Goal: Task Accomplishment & Management: Complete application form

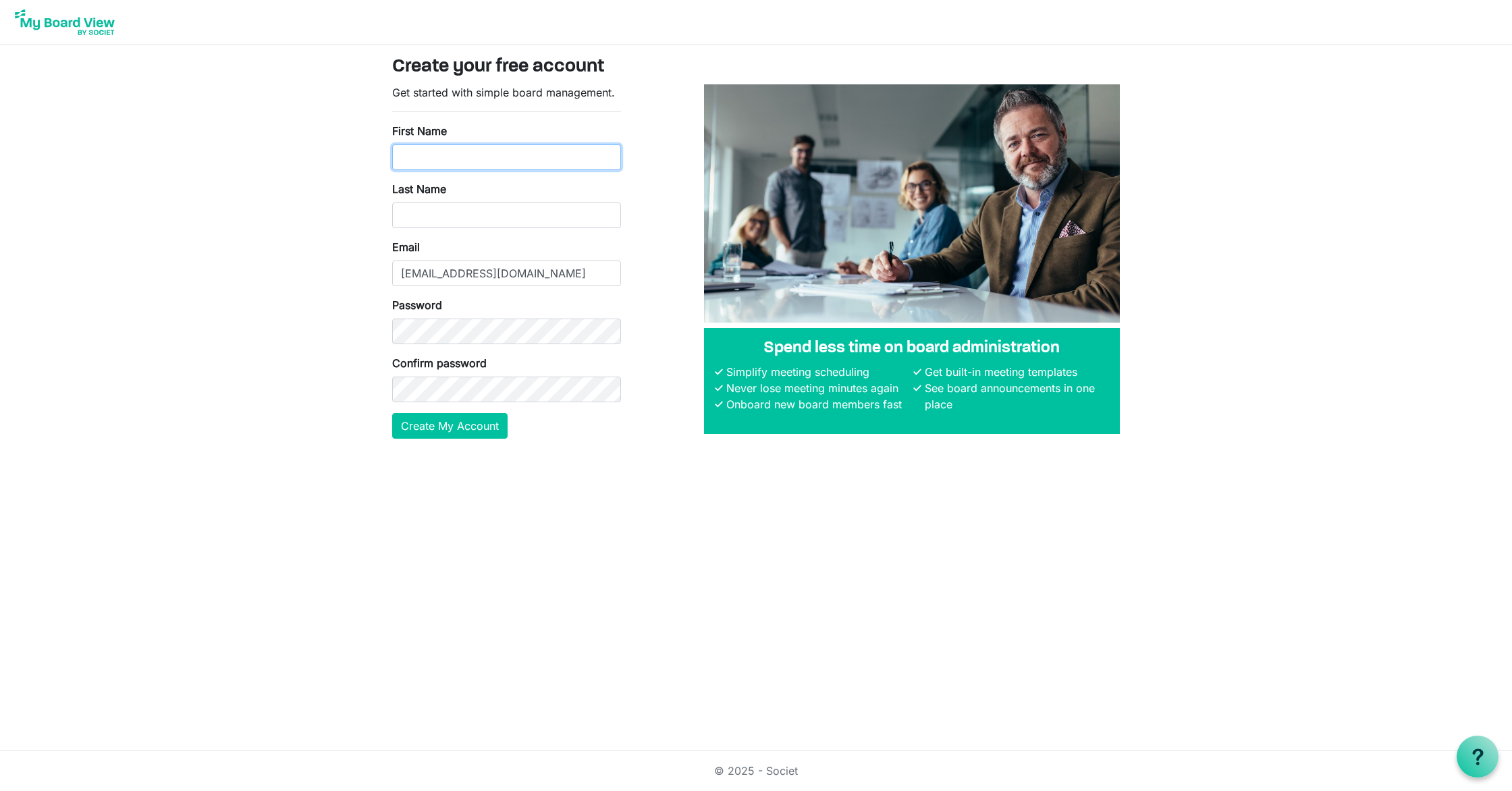
click at [460, 156] on input "First Name" at bounding box center [507, 157] width 229 height 26
type input "Montez"
type input "Bishop"
click at [448, 430] on button "Create My Account" at bounding box center [450, 426] width 115 height 26
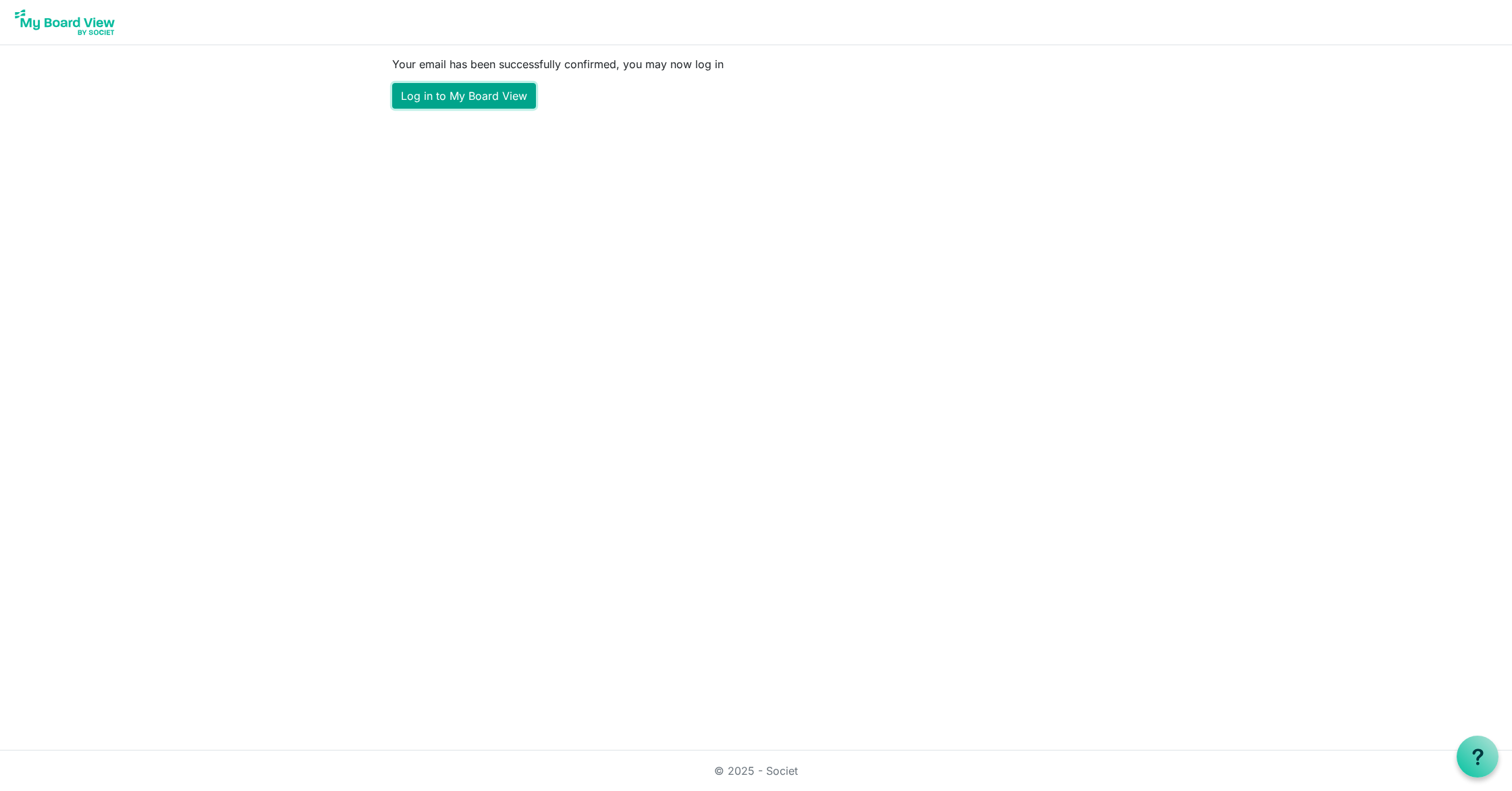
click at [460, 90] on link "Log in to My Board View" at bounding box center [464, 96] width 144 height 26
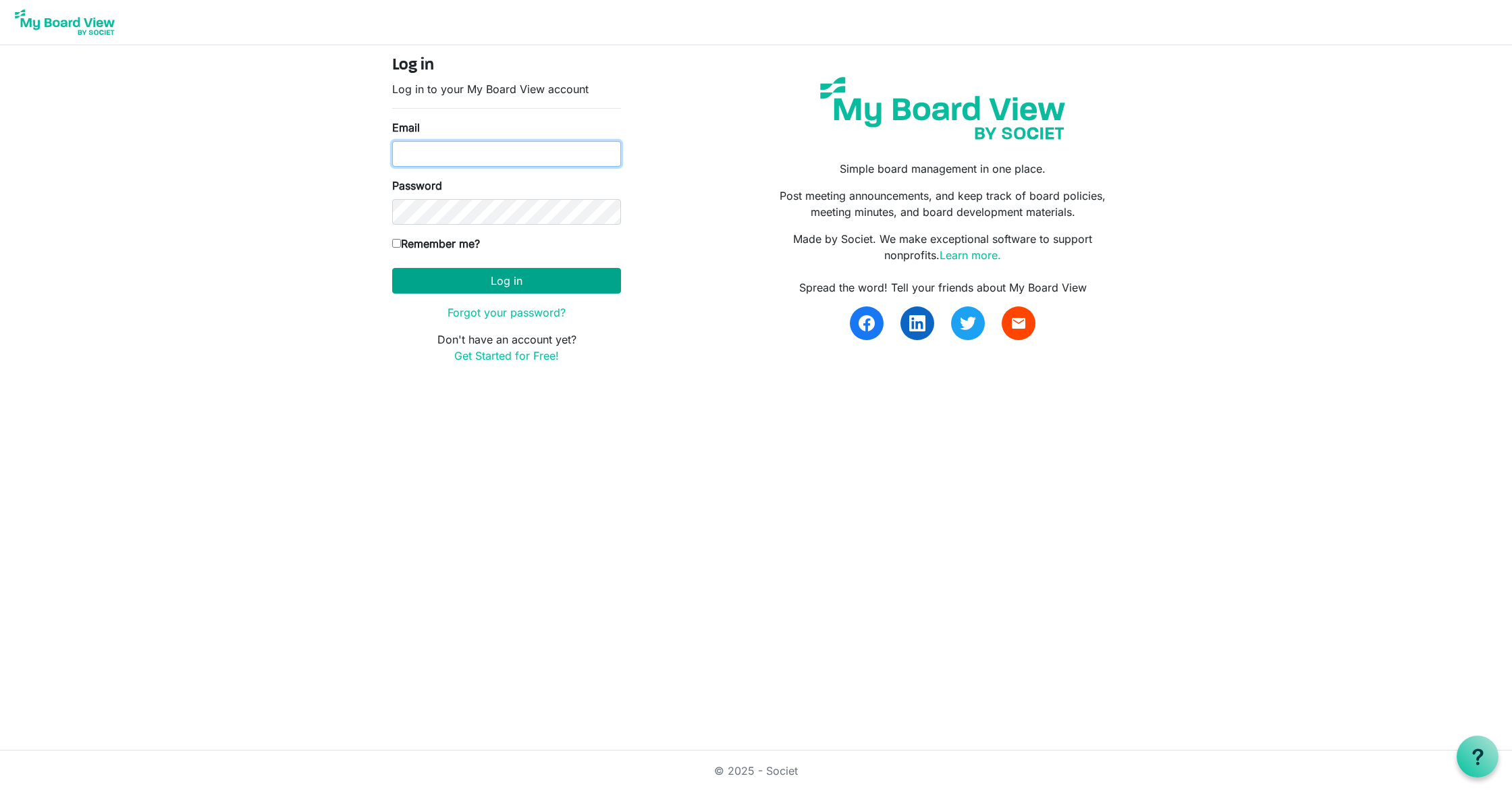
type input "montez_bishop@yahoo.com"
drag, startPoint x: 463, startPoint y: 284, endPoint x: 407, endPoint y: 244, distance: 68.8
click at [407, 244] on form "Log in Log in to your My Board View account Email montez_bishop@yahoo.com Passw…" at bounding box center [507, 209] width 229 height 308
click at [398, 243] on input "Remember me?" at bounding box center [396, 243] width 9 height 9
checkbox input "true"
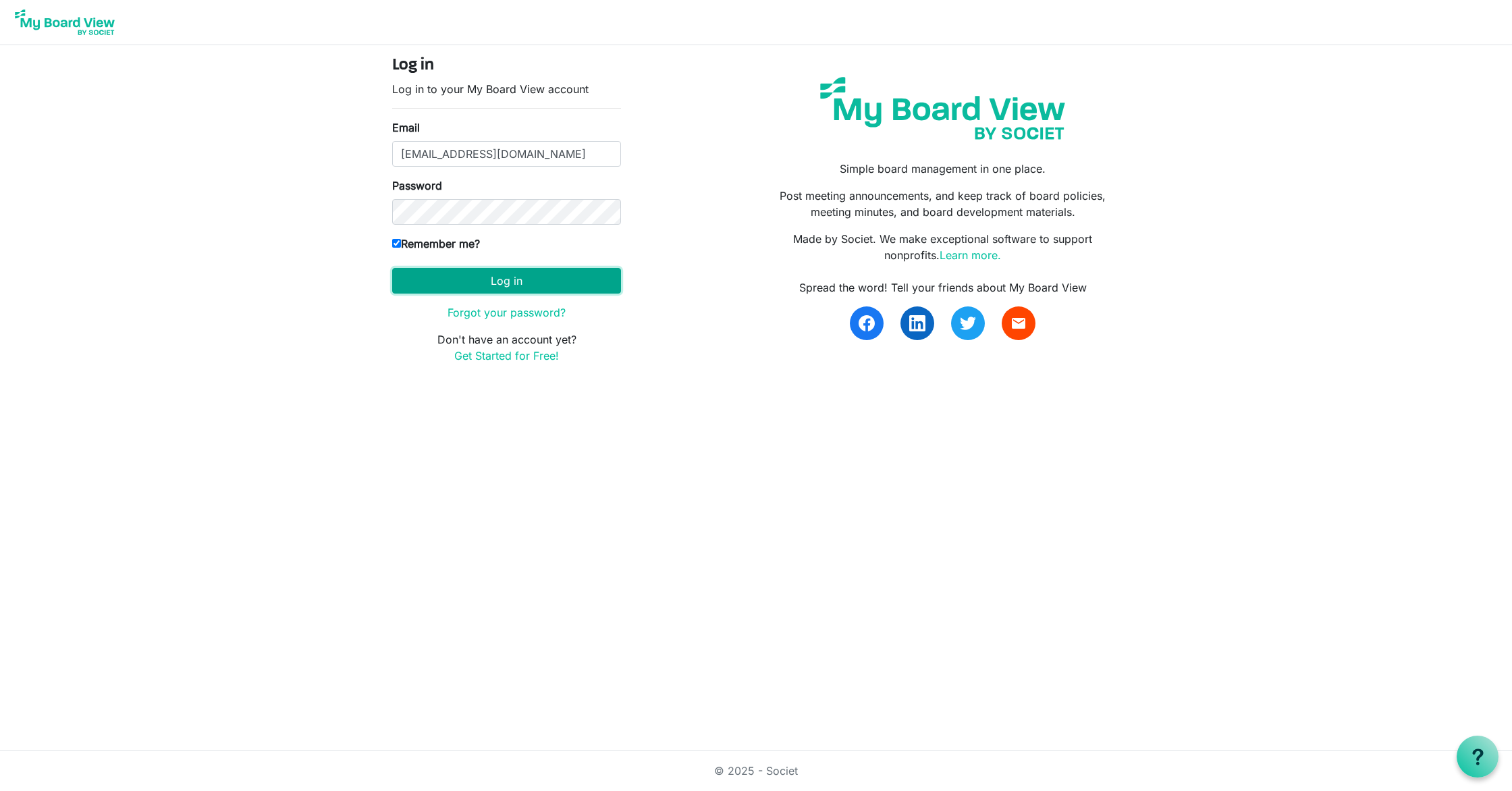
click at [478, 281] on button "Log in" at bounding box center [507, 280] width 229 height 26
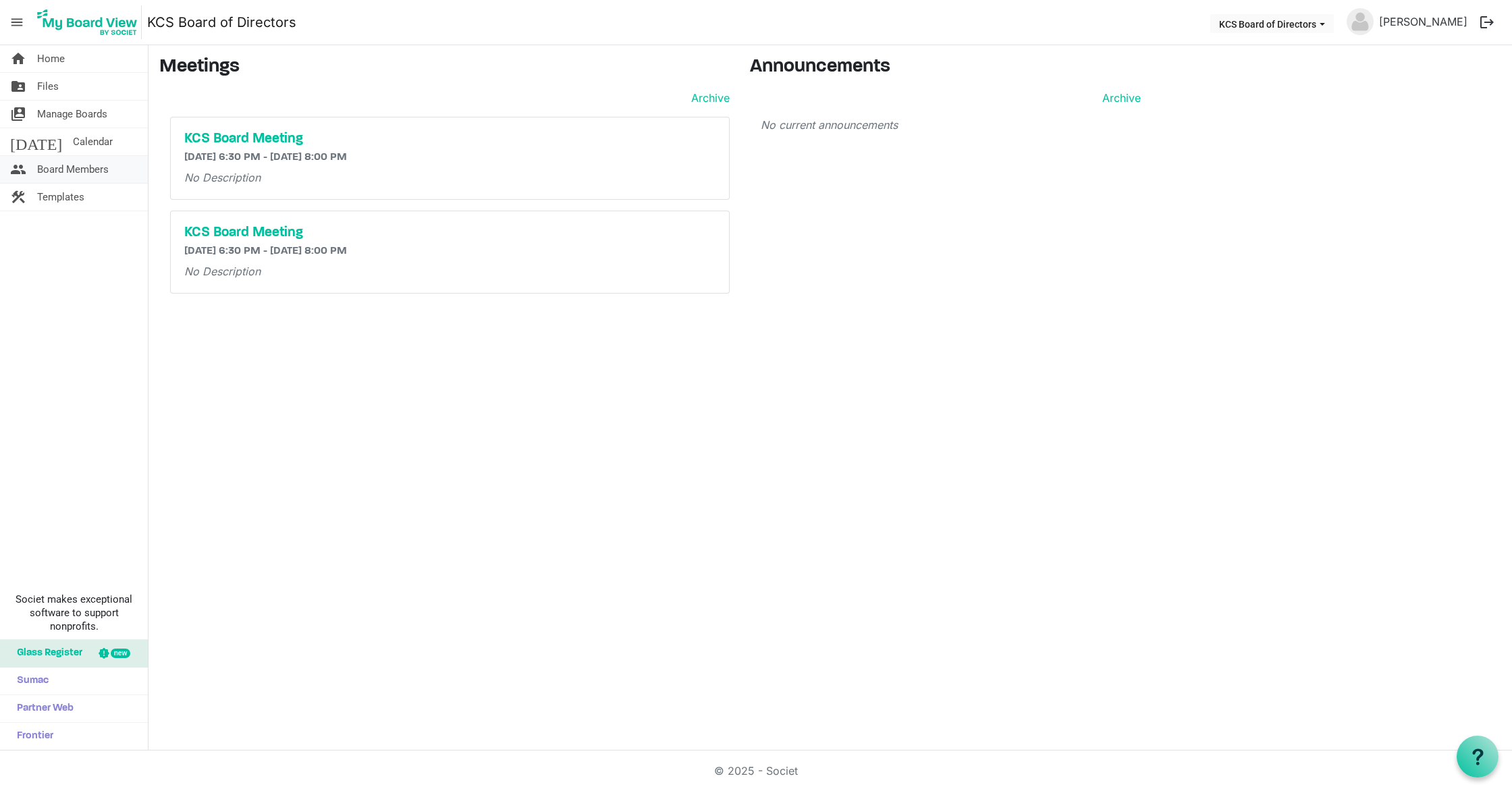
click at [90, 165] on span "Board Members" at bounding box center [73, 170] width 72 height 27
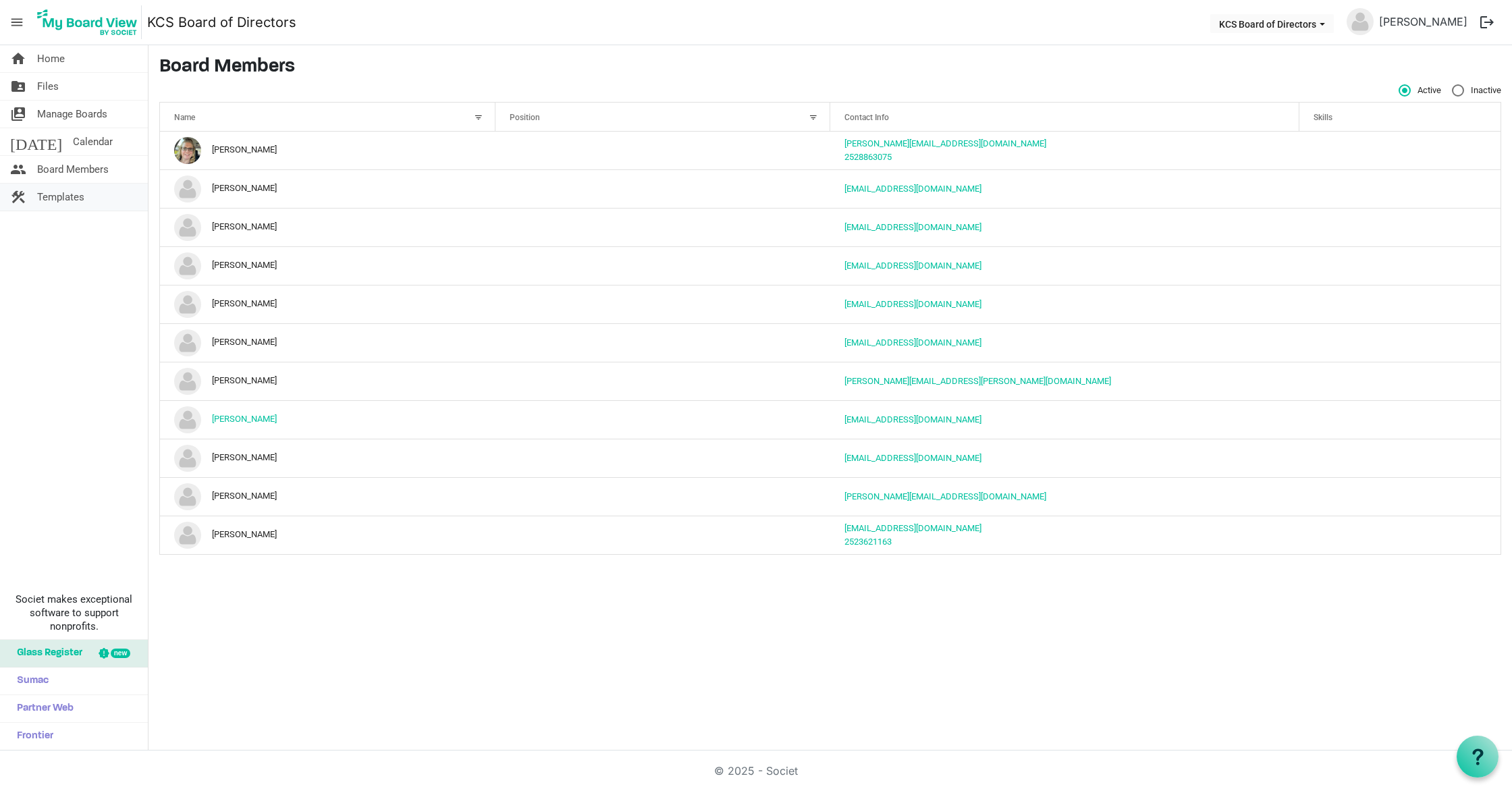
click at [73, 194] on span "Templates" at bounding box center [60, 197] width 47 height 27
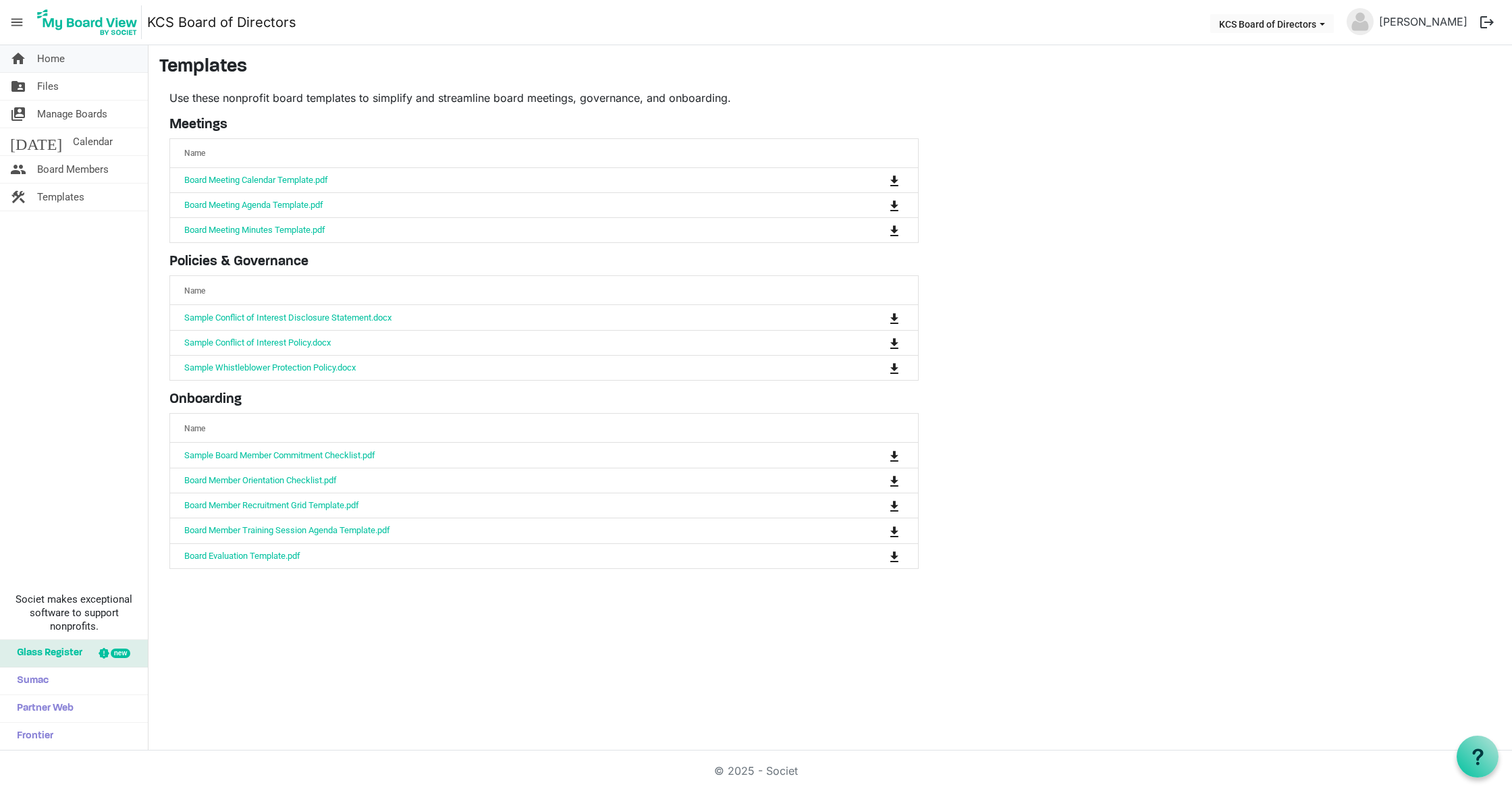
click at [56, 60] on span "Home" at bounding box center [51, 58] width 28 height 27
